Goal: Obtain resource: Download file/media

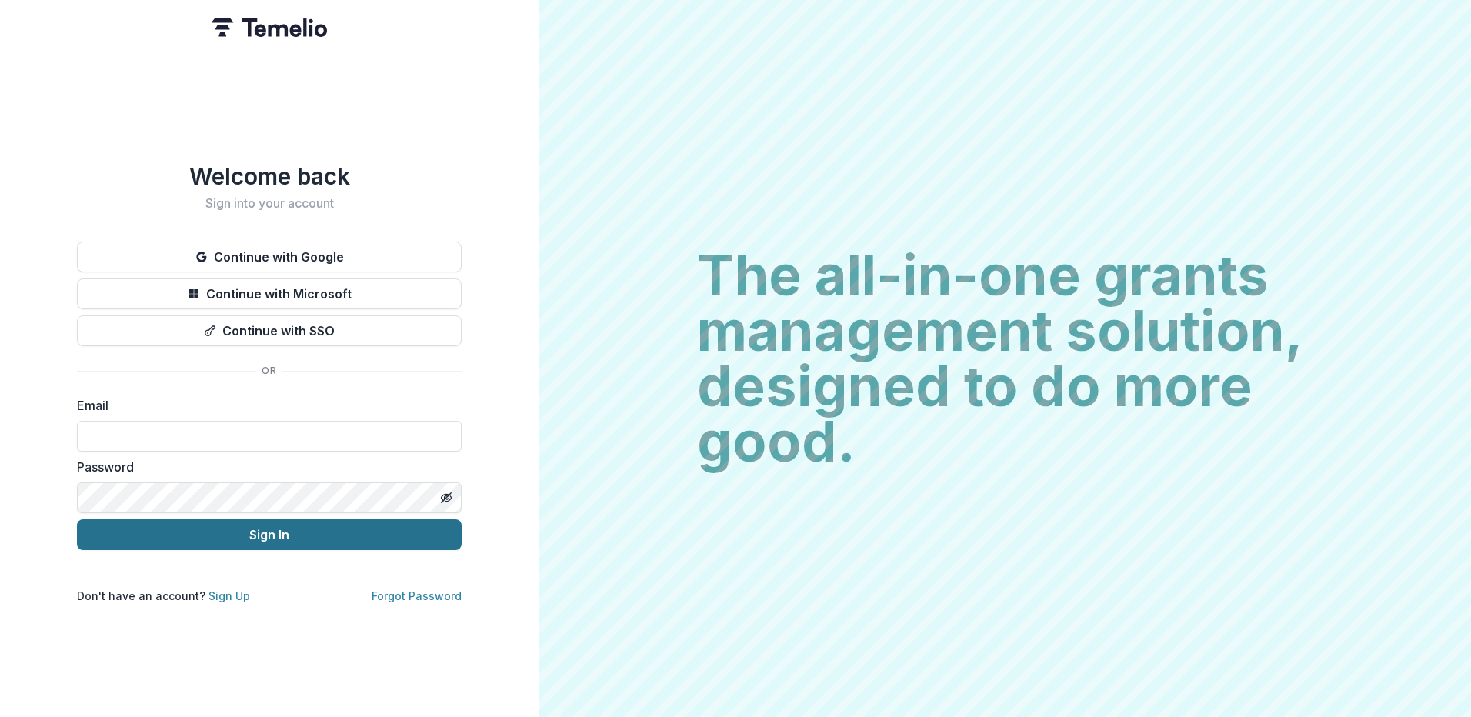
type input "**********"
click at [208, 530] on button "Sign In" at bounding box center [269, 534] width 385 height 31
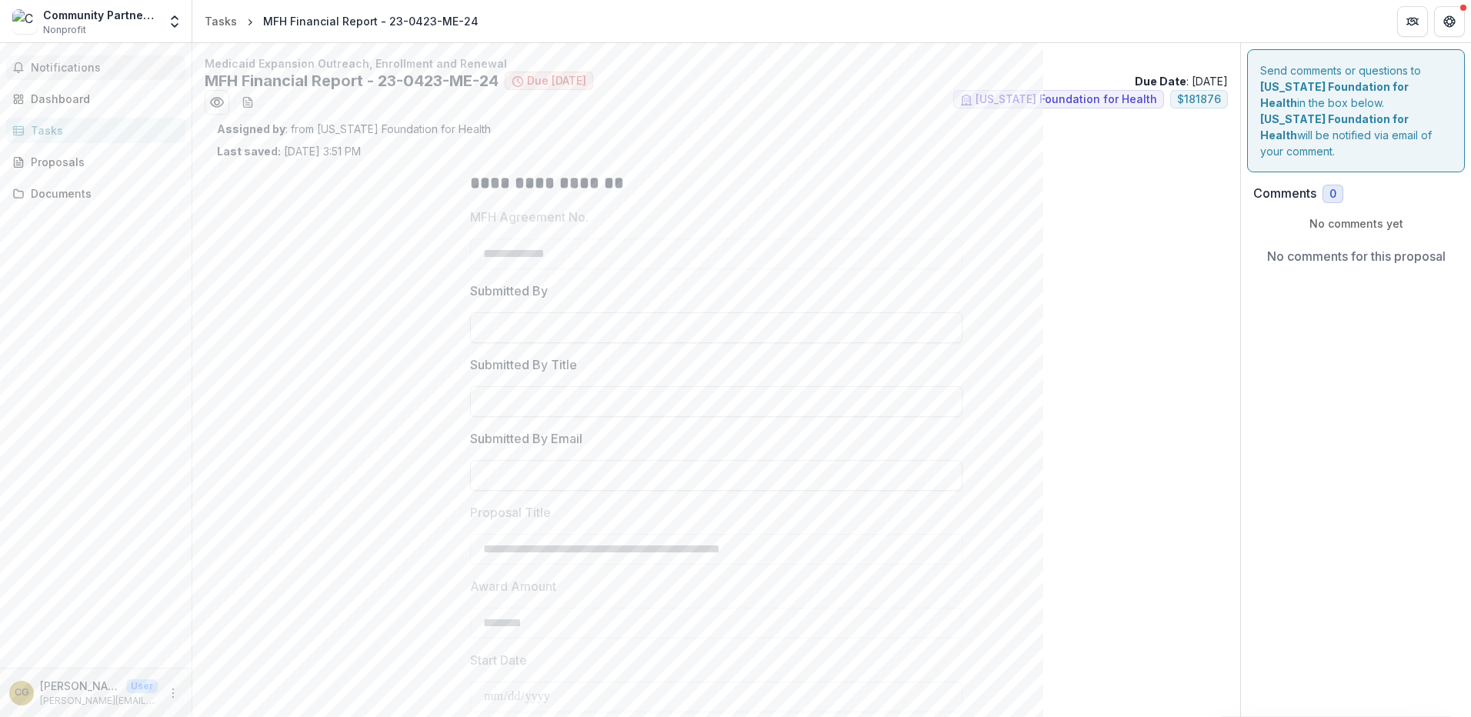
click at [47, 76] on button "Notifications" at bounding box center [95, 67] width 179 height 25
click at [72, 102] on div "Dashboard" at bounding box center [102, 99] width 142 height 16
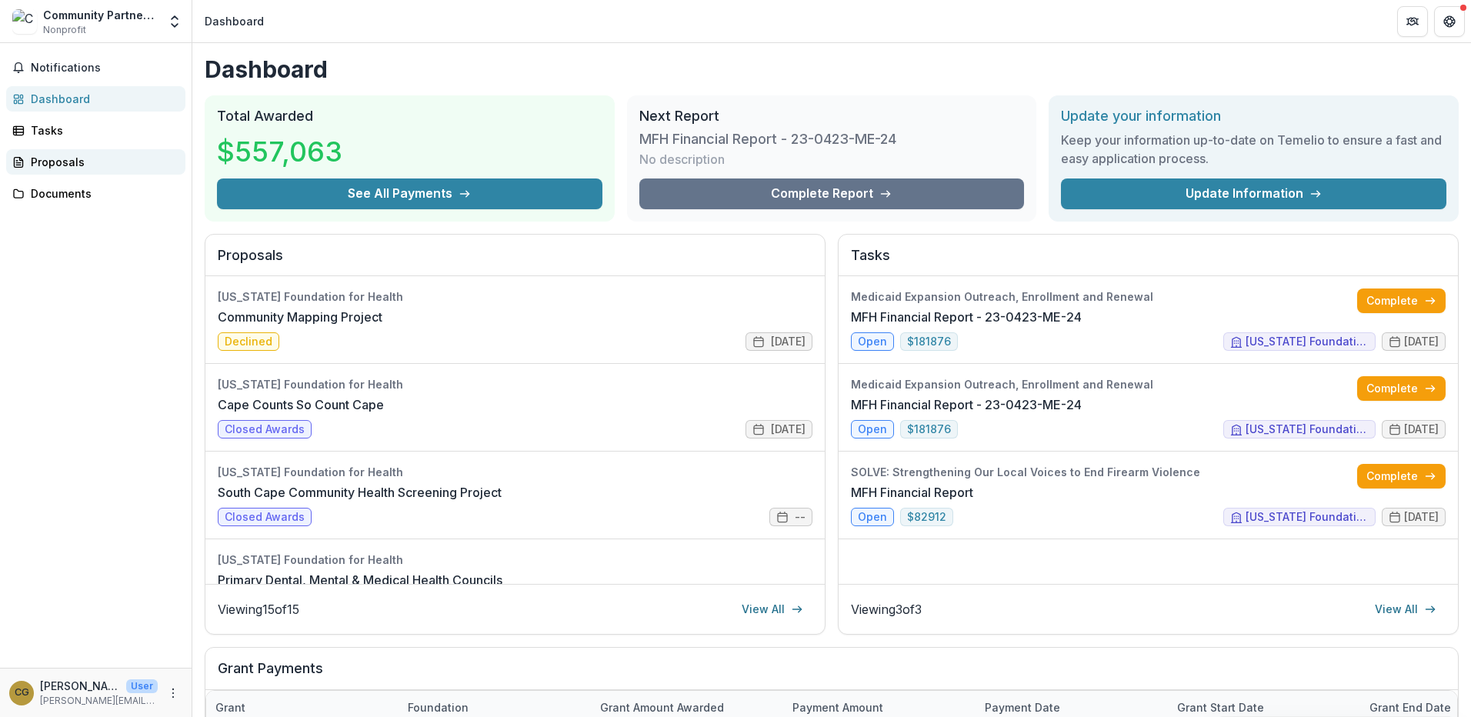
click at [60, 158] on div "Proposals" at bounding box center [102, 162] width 142 height 16
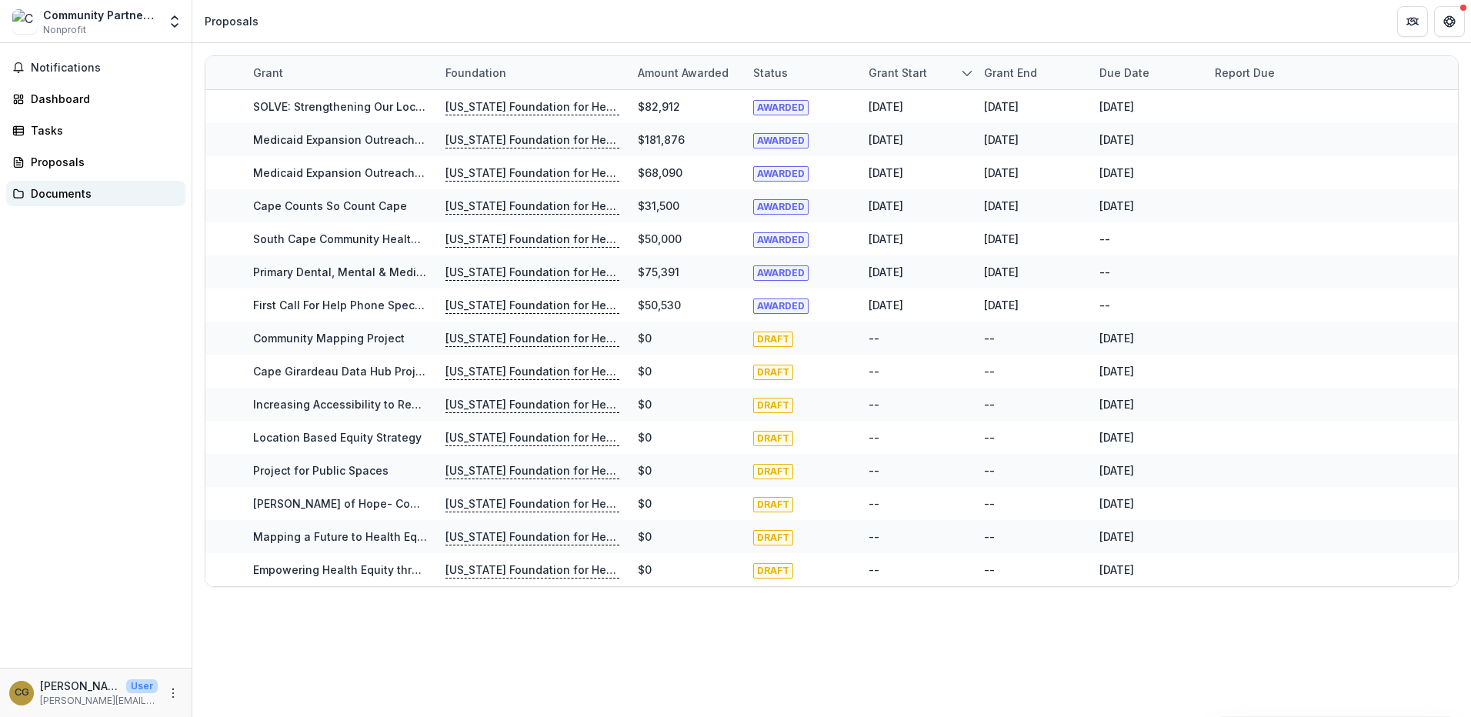
click at [75, 195] on div "Documents" at bounding box center [102, 193] width 142 height 16
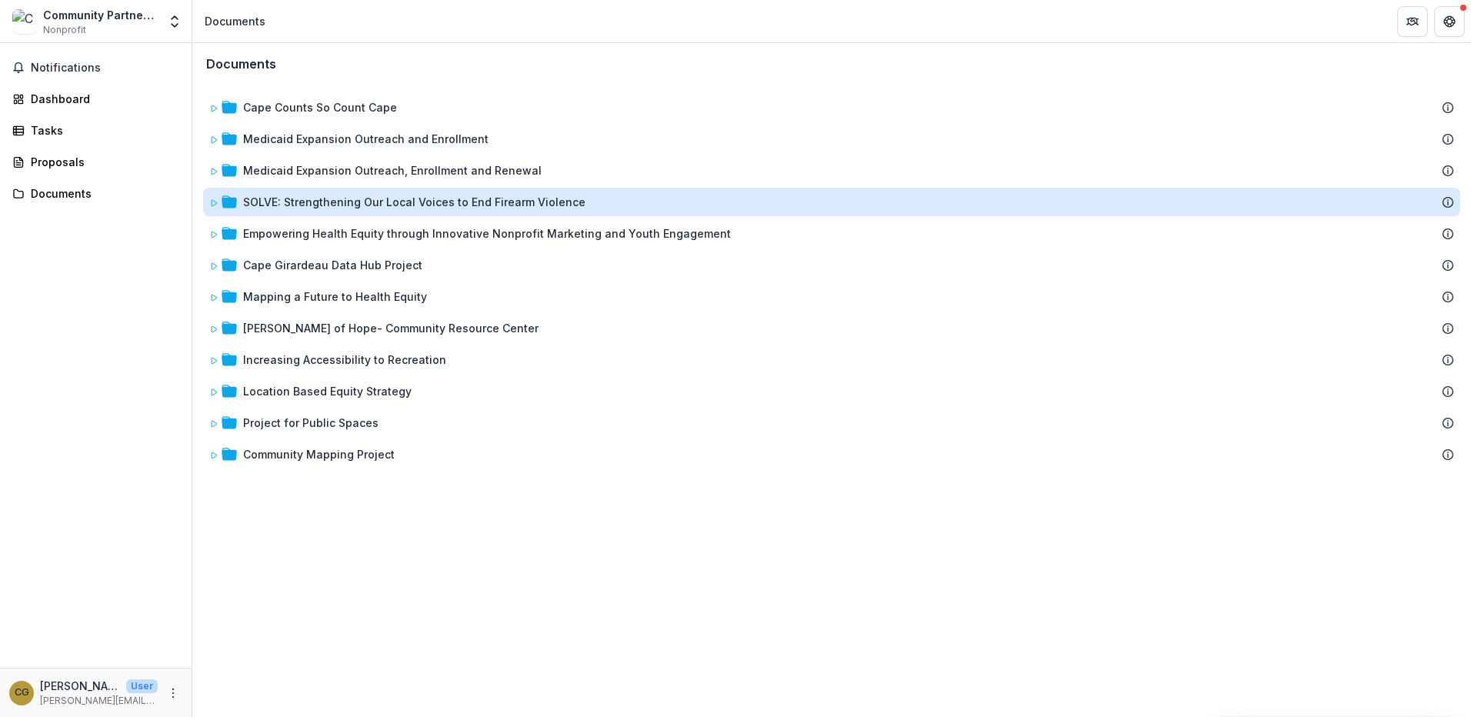
click at [381, 203] on div "SOLVE: Strengthening Our Local Voices to End Firearm Violence" at bounding box center [414, 202] width 342 height 16
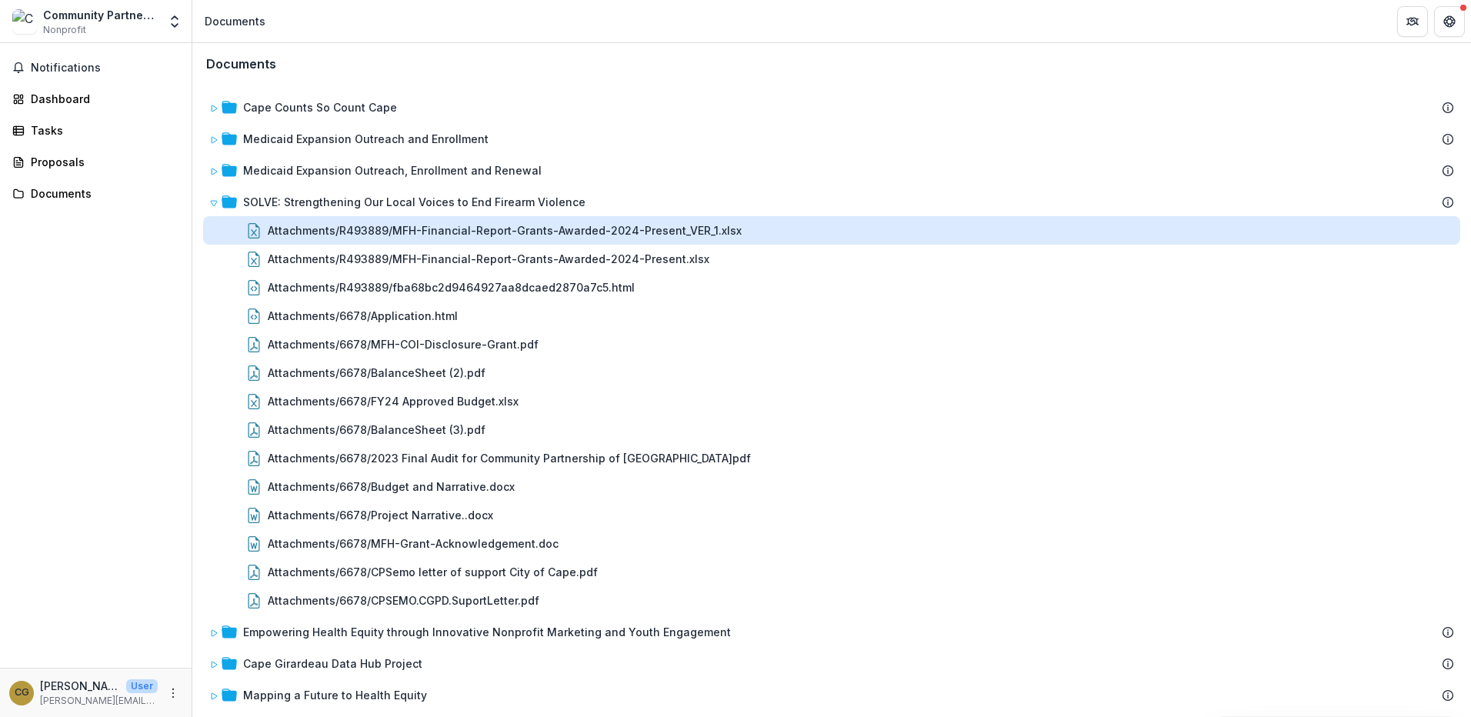
click at [688, 229] on div "Attachments/R493889/MFH-Financial-Report-Grants-Awarded-2024-Present_VER_1.xlsx" at bounding box center [505, 230] width 474 height 16
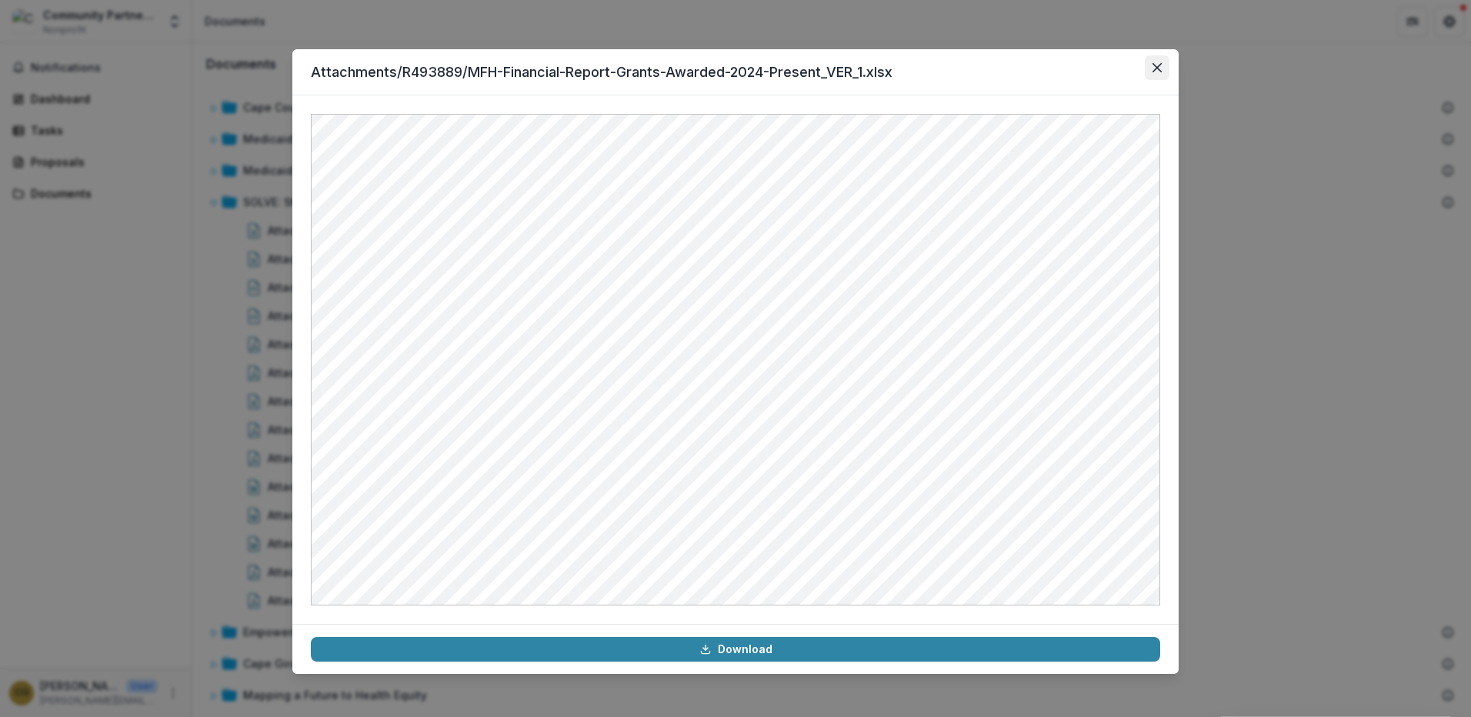
click at [1158, 64] on icon "Close" at bounding box center [1156, 67] width 9 height 9
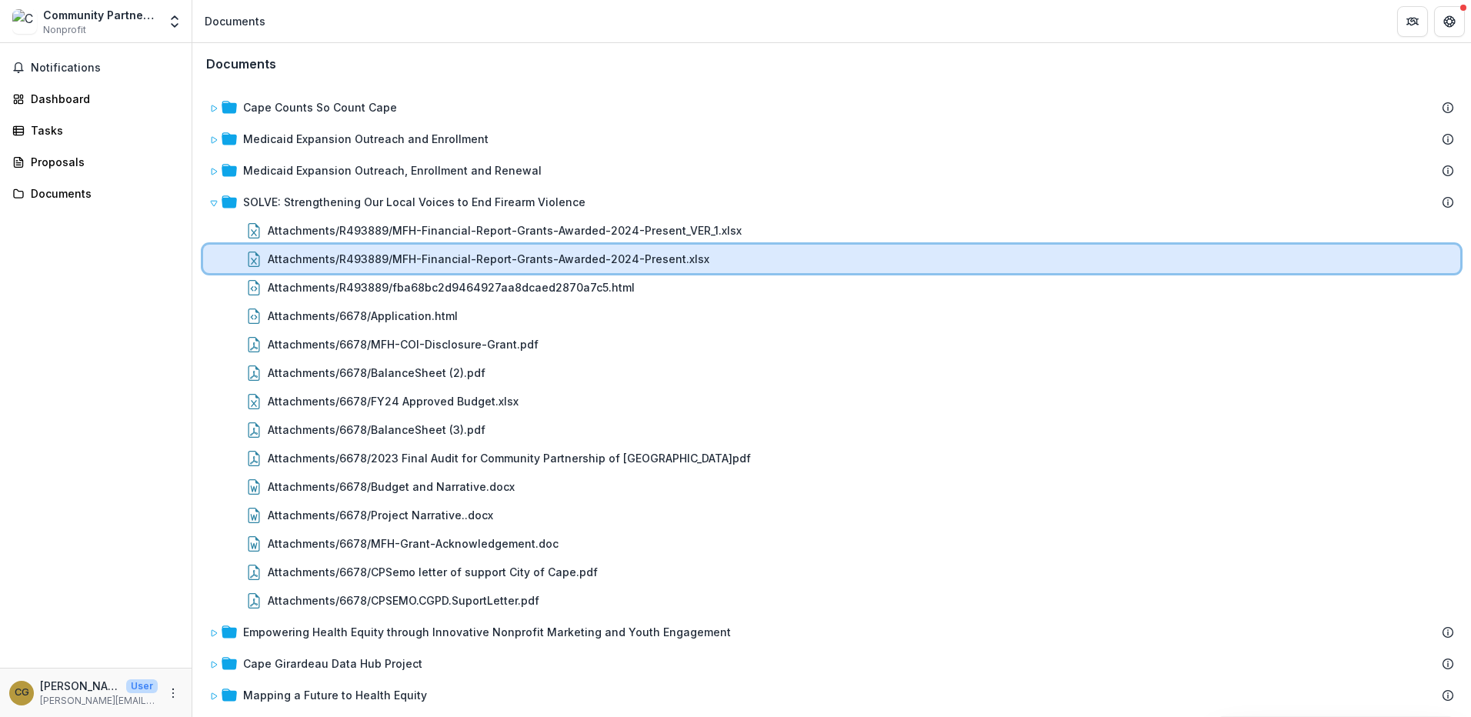
click at [375, 268] on div "Attachments/R493889/MFH-Financial-Report-Grants-Awarded-2024-Present.xlsx" at bounding box center [831, 259] width 1257 height 28
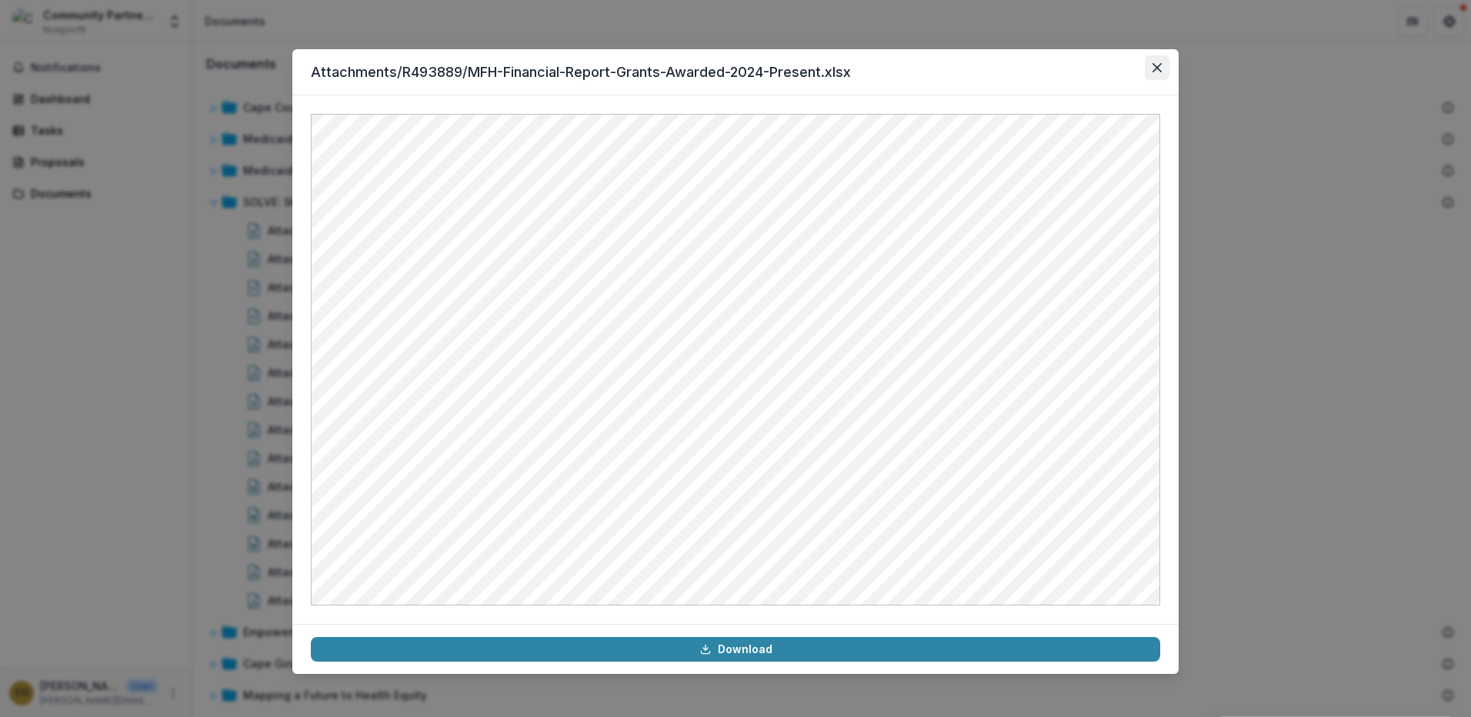
click at [1147, 67] on button "Close" at bounding box center [1157, 67] width 25 height 25
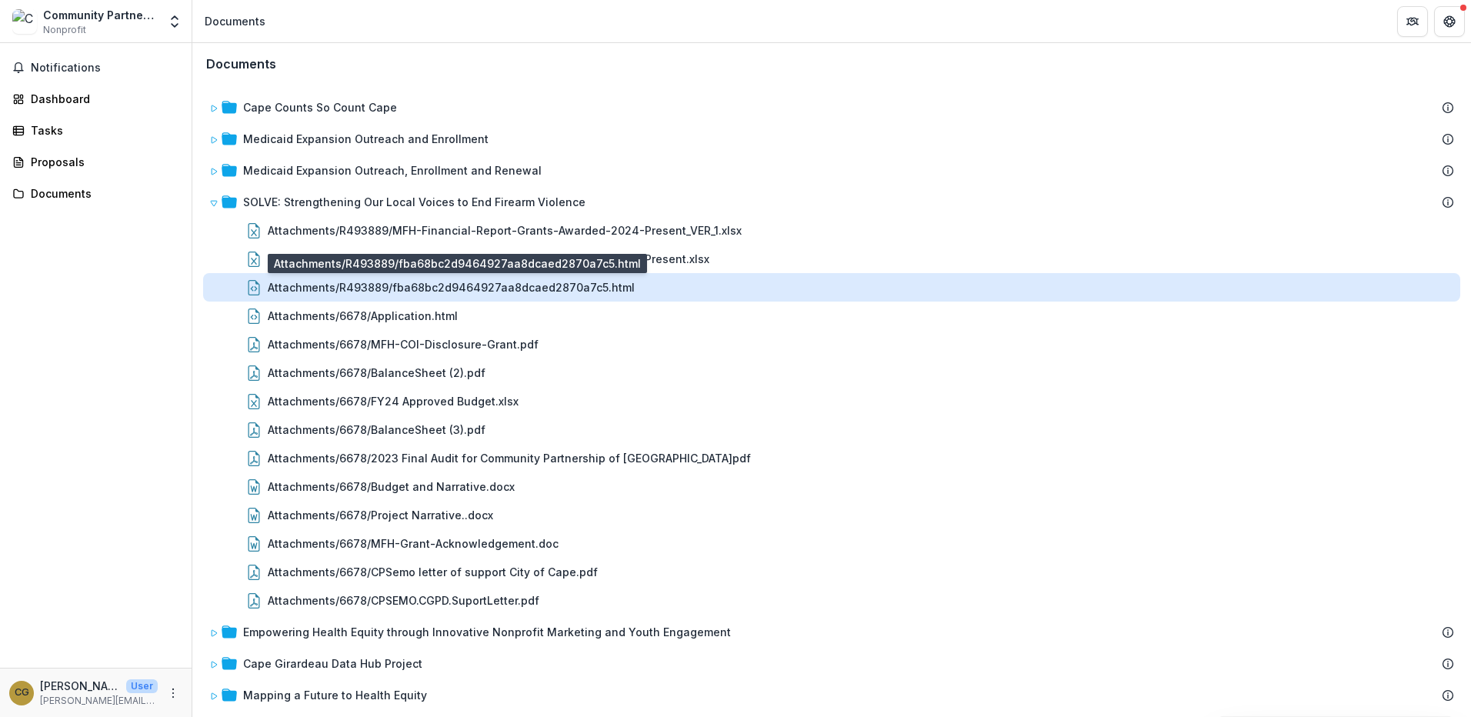
click at [599, 290] on div "Attachments/R493889/fba68bc2d9464927aa8dcaed2870a7c5.html" at bounding box center [451, 287] width 367 height 16
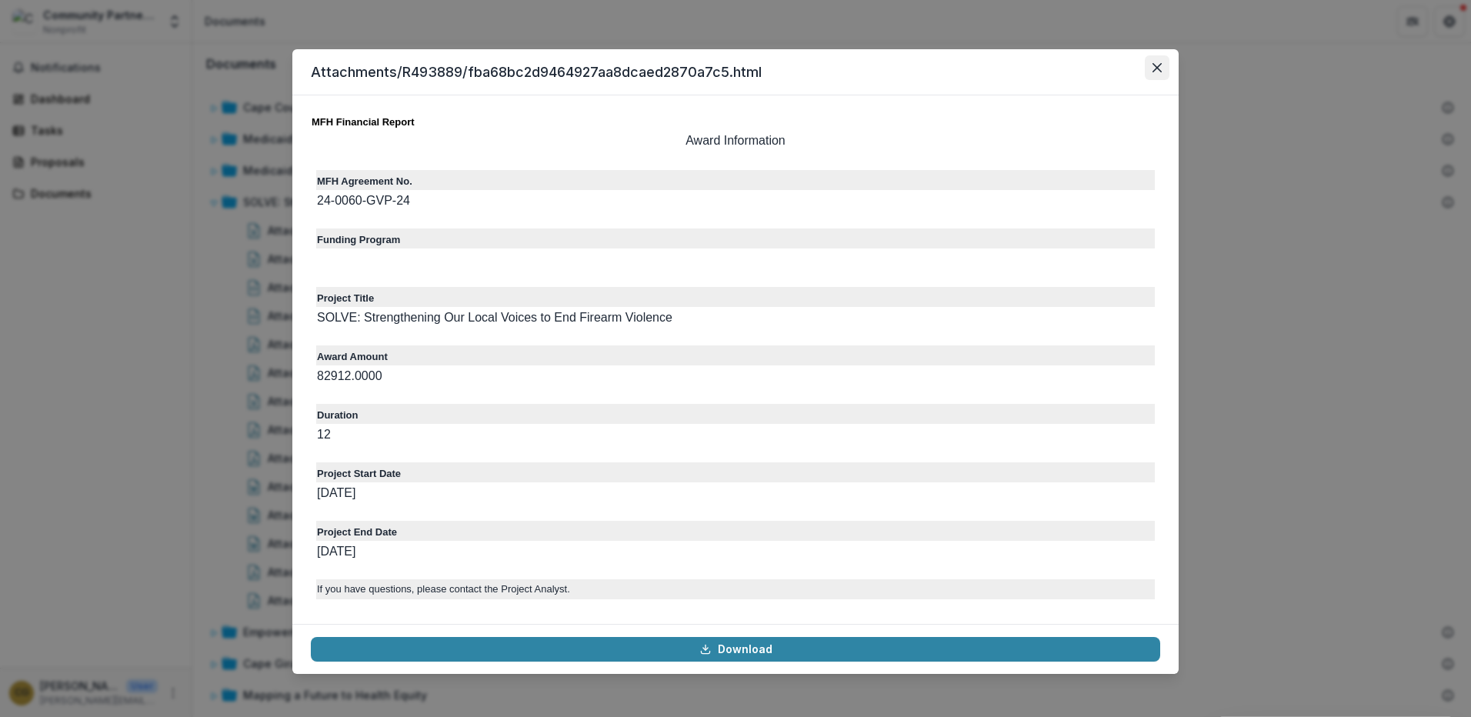
click at [1161, 68] on button "Close" at bounding box center [1157, 67] width 25 height 25
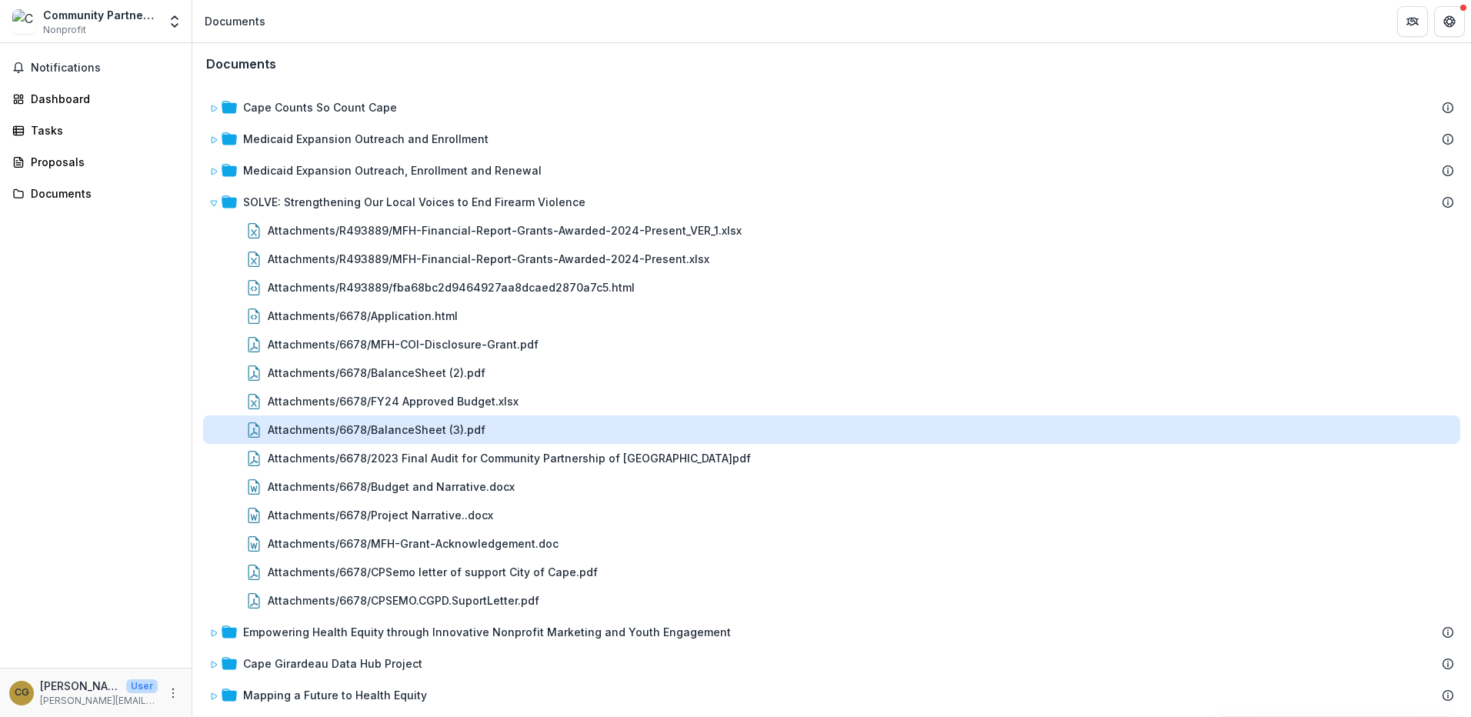
click at [354, 432] on div "Attachments/6678/BalanceSheet (3).pdf" at bounding box center [377, 430] width 218 height 16
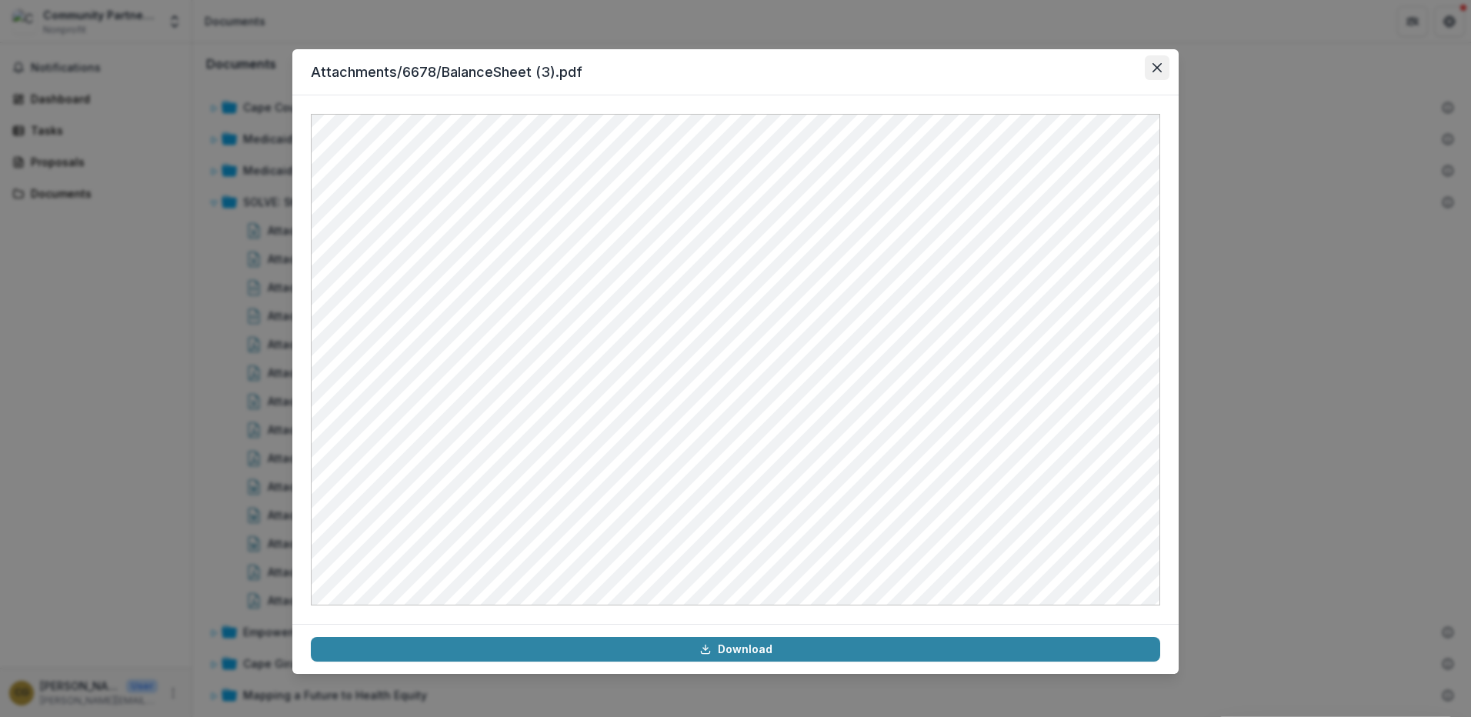
click at [1153, 70] on icon "Close" at bounding box center [1156, 67] width 9 height 9
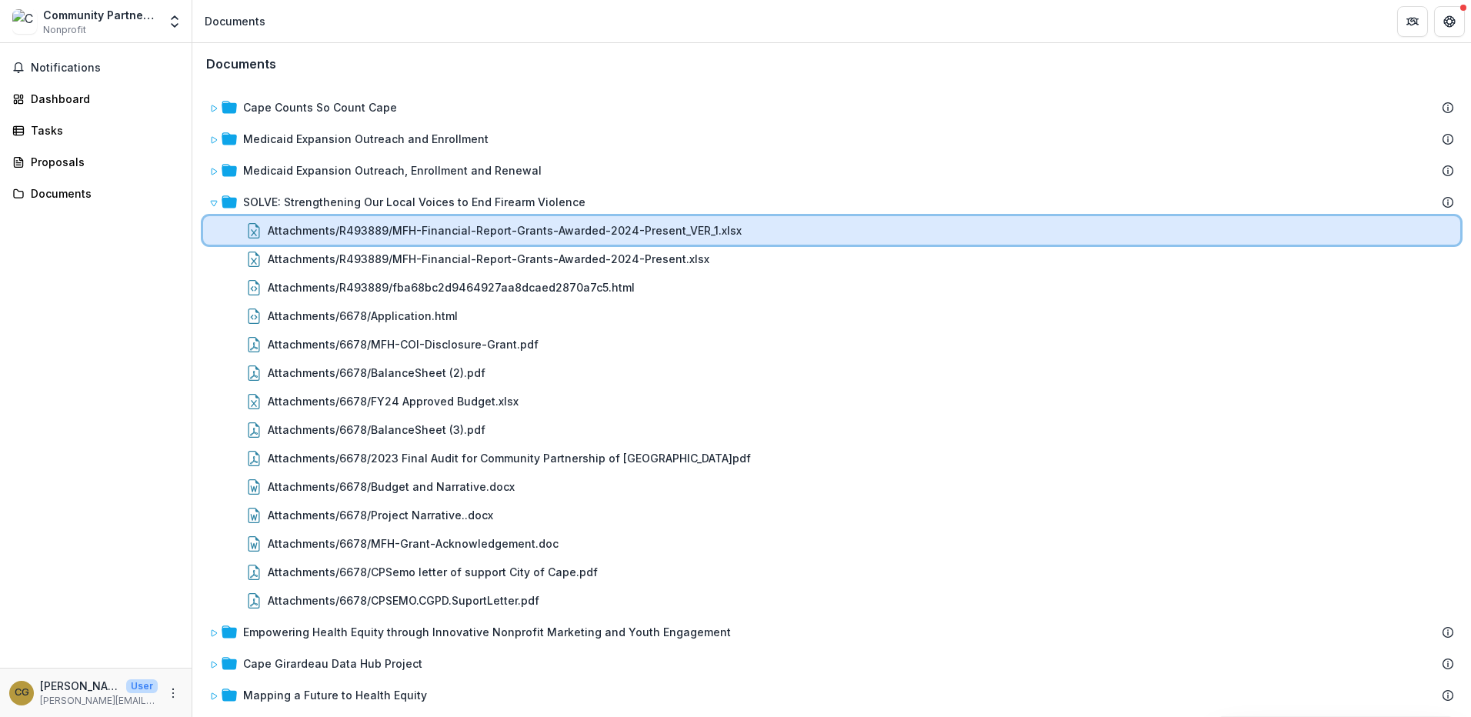
click at [402, 240] on div "Attachments/R493889/MFH-Financial-Report-Grants-Awarded-2024-Present_VER_1.xlsx" at bounding box center [831, 230] width 1257 height 28
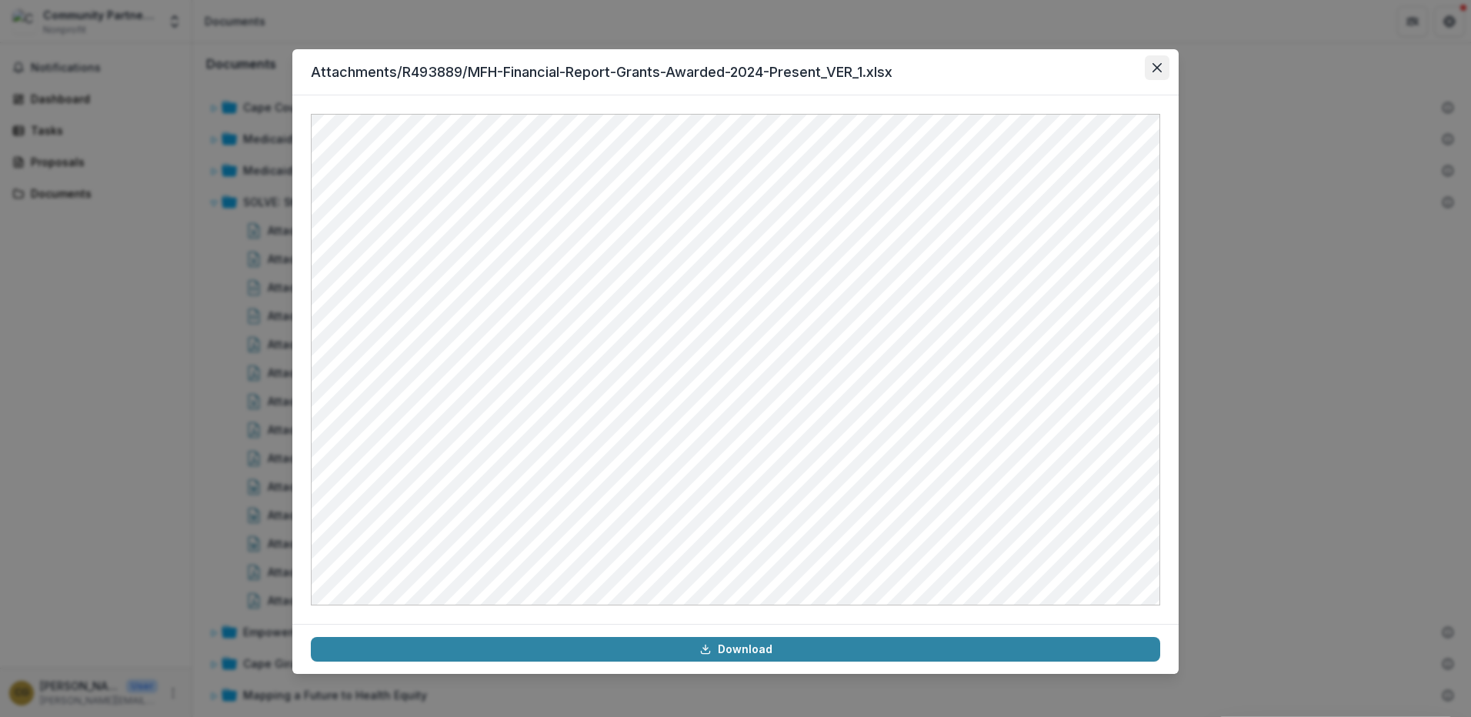
click at [1155, 75] on button "Close" at bounding box center [1157, 67] width 25 height 25
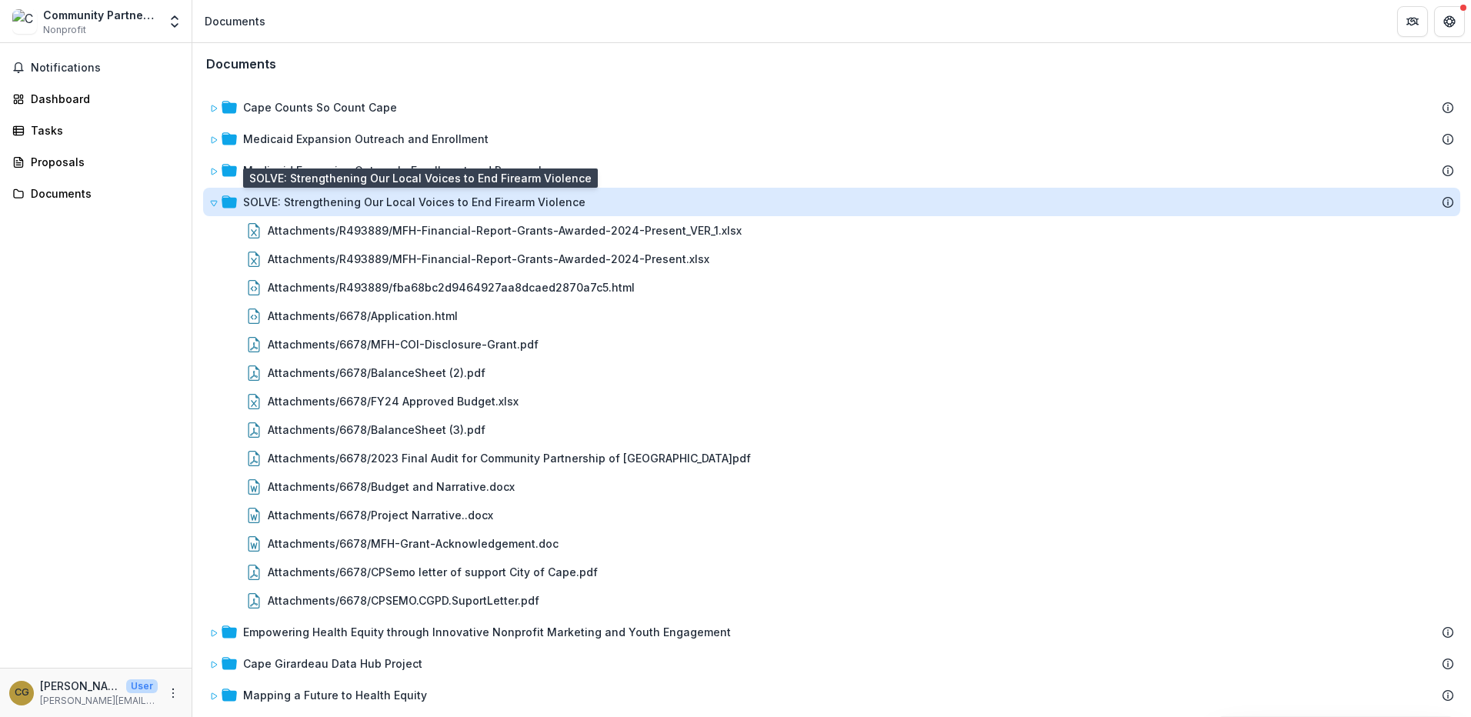
click at [282, 202] on div "SOLVE: Strengthening Our Local Voices to End Firearm Violence" at bounding box center [414, 202] width 342 height 16
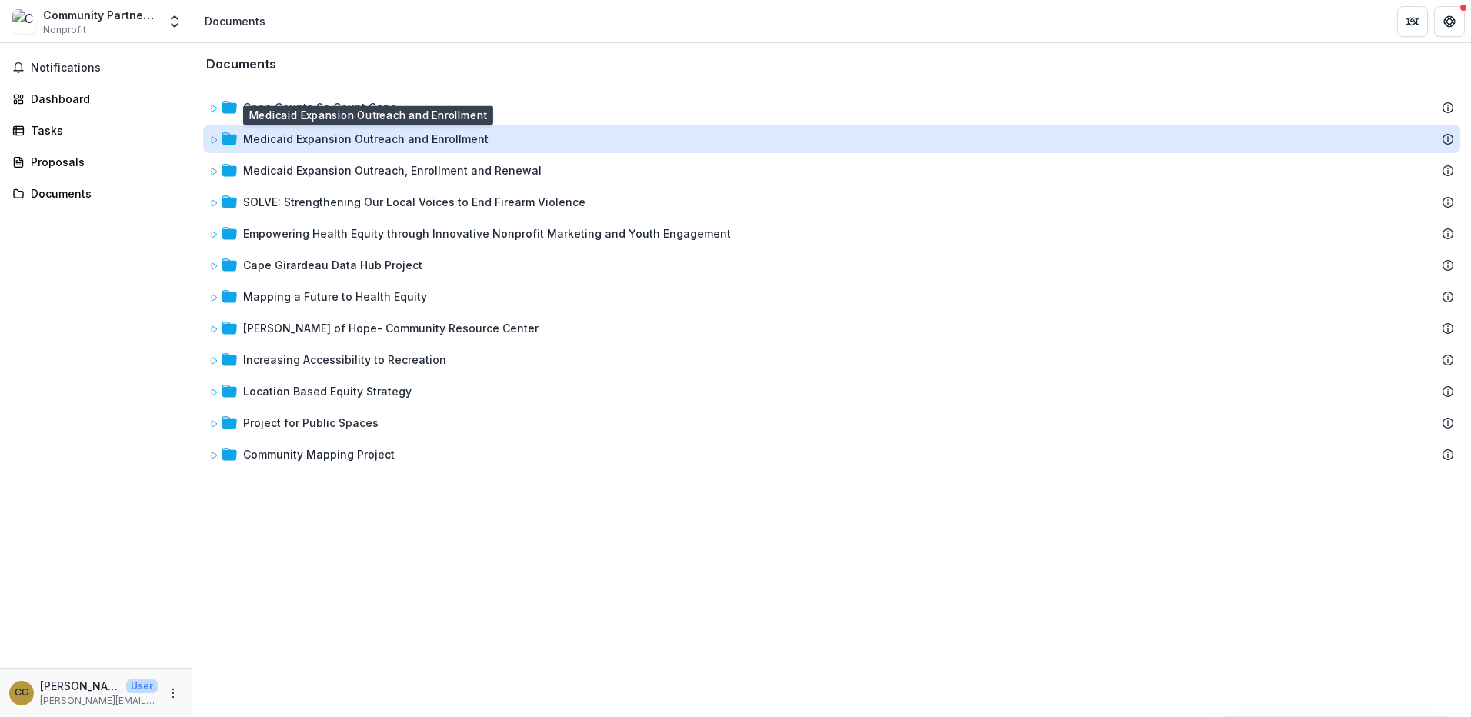
click at [251, 147] on div "Medicaid Expansion Outreach and Enrollment" at bounding box center [365, 139] width 245 height 16
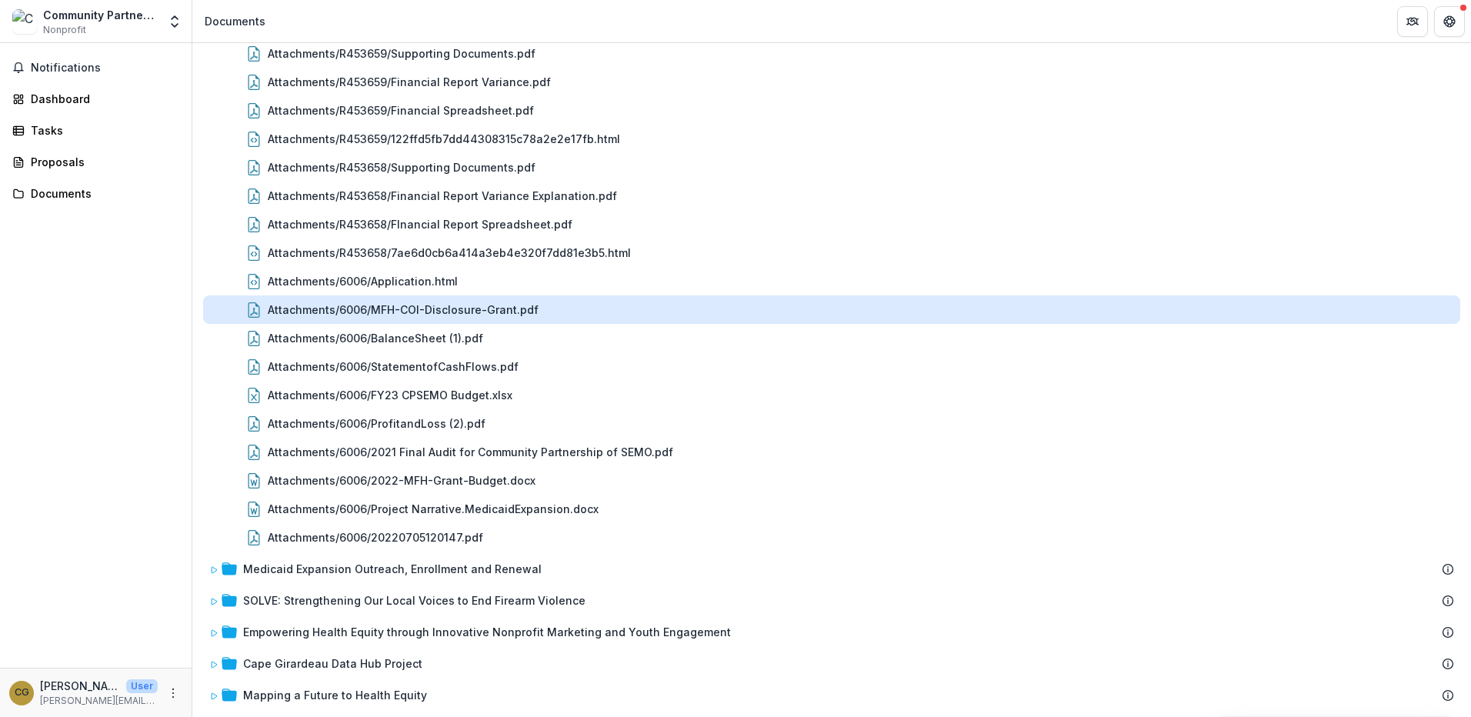
scroll to position [231, 0]
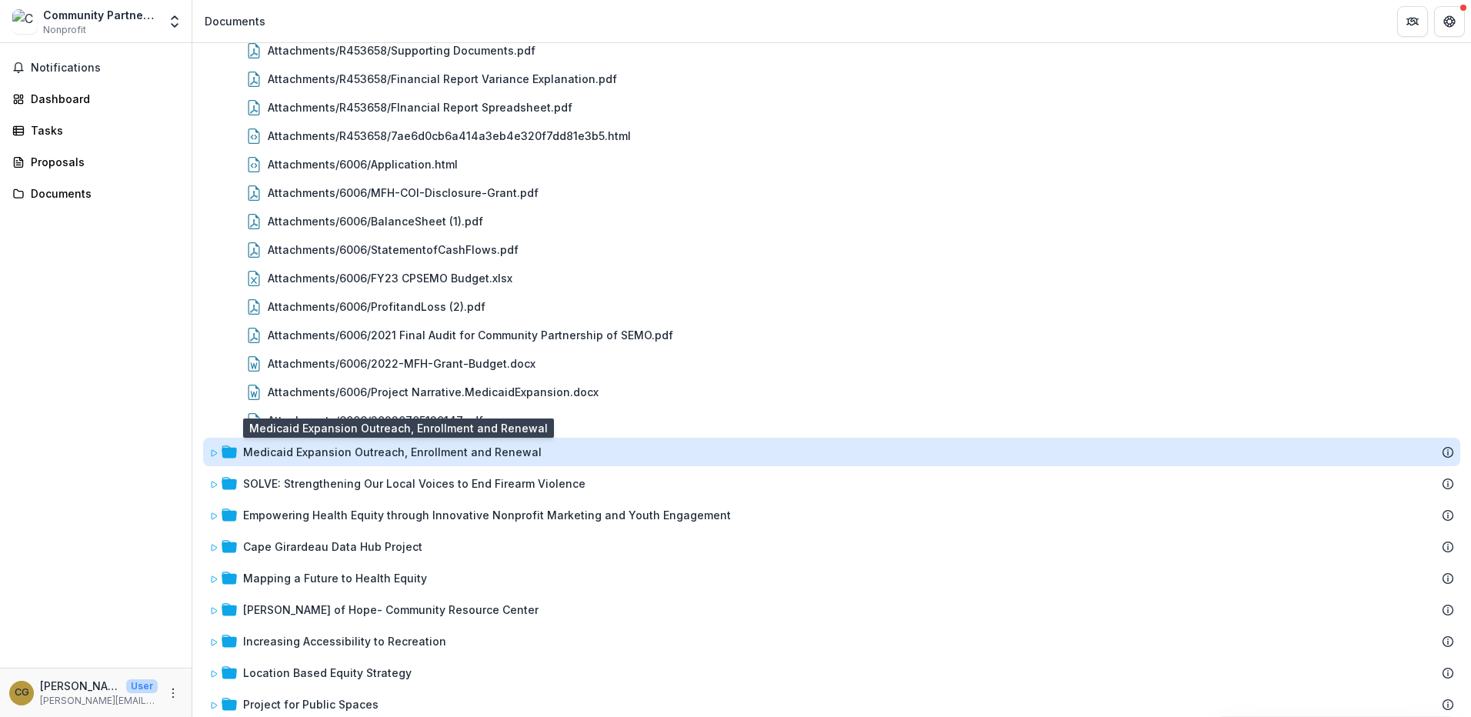
click at [514, 455] on div "Medicaid Expansion Outreach, Enrollment and Renewal" at bounding box center [392, 452] width 298 height 16
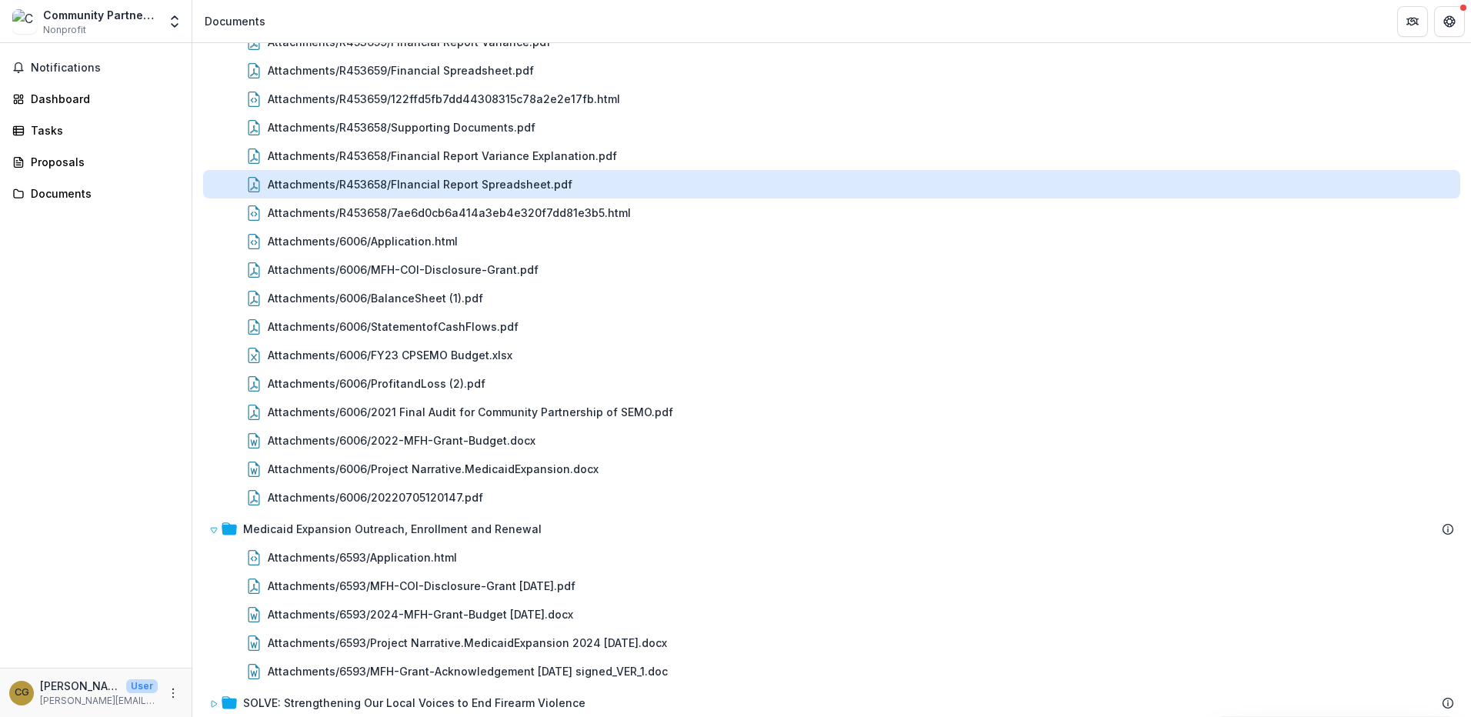
scroll to position [0, 0]
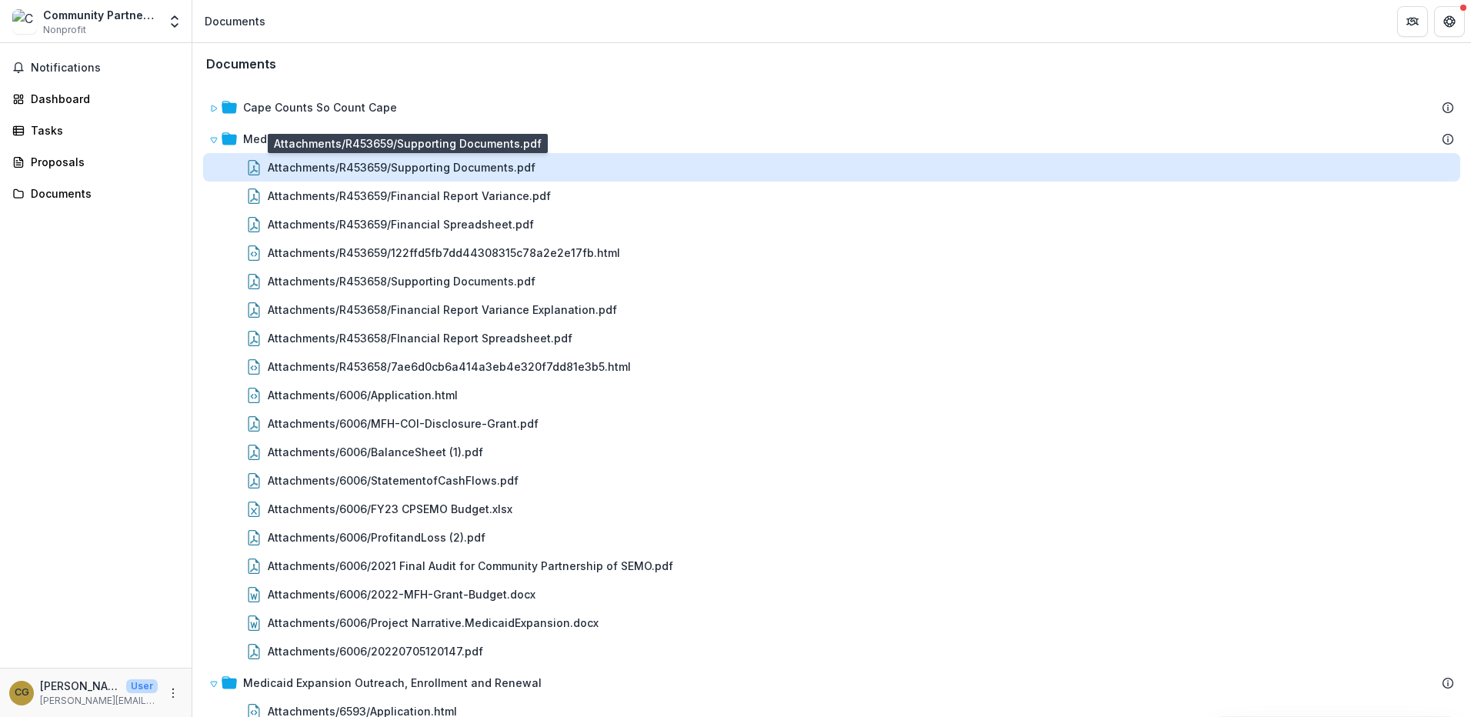
click at [385, 169] on div "Attachments/R453659/Supporting Documents.pdf" at bounding box center [402, 167] width 268 height 16
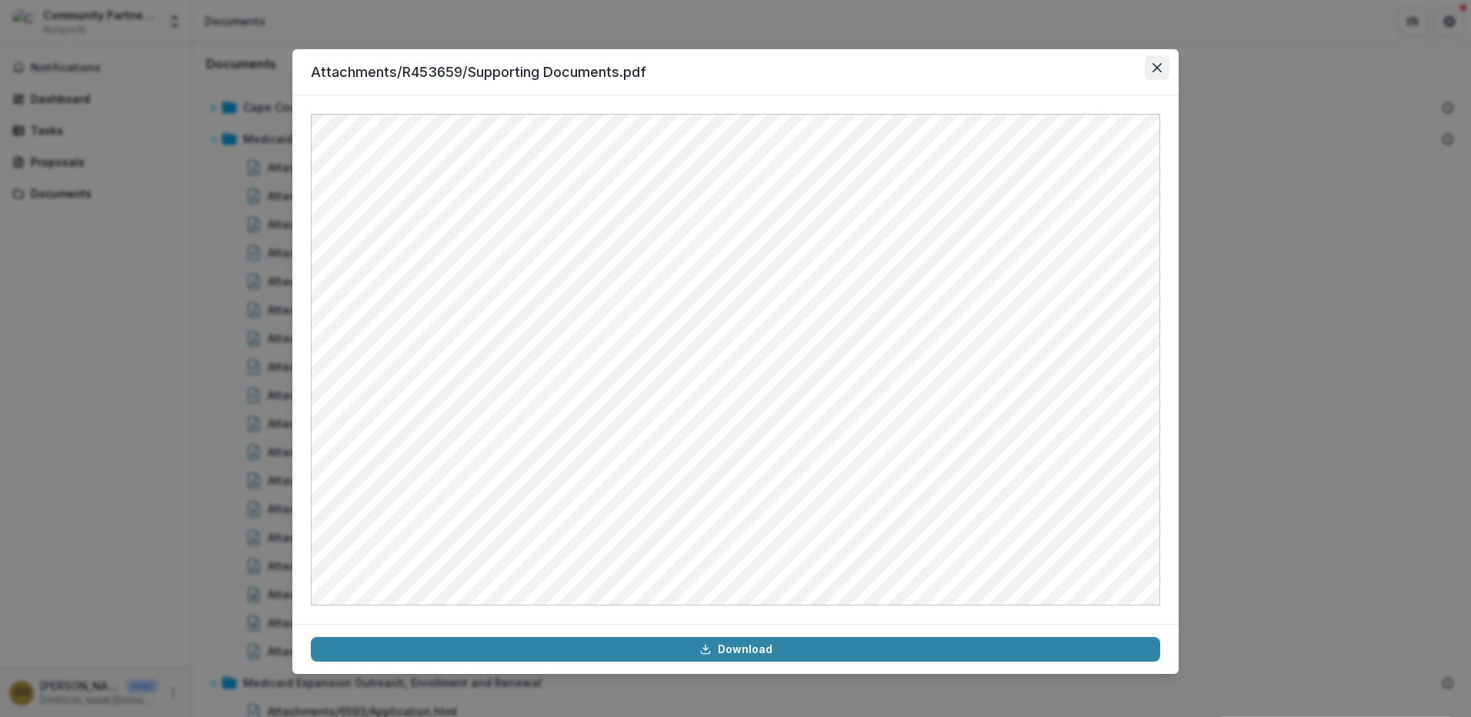
click at [1154, 63] on icon "Close" at bounding box center [1156, 67] width 9 height 9
